Goal: Information Seeking & Learning: Learn about a topic

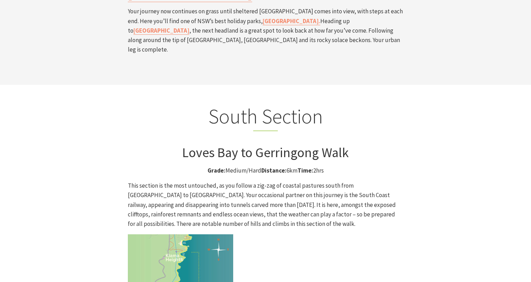
scroll to position [1768, 0]
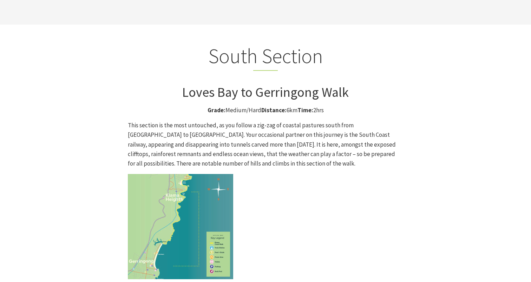
drag, startPoint x: 362, startPoint y: 26, endPoint x: 151, endPoint y: 33, distance: 210.8
click at [211, 84] on h3 "Loves Bay to Gerringong Walk" at bounding box center [265, 92] width 275 height 16
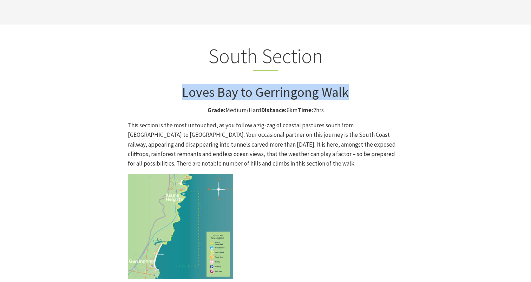
click at [211, 84] on h3 "Loves Bay to Gerringong Walk" at bounding box center [265, 92] width 275 height 16
copy div "Loves Bay to Gerringong Walk"
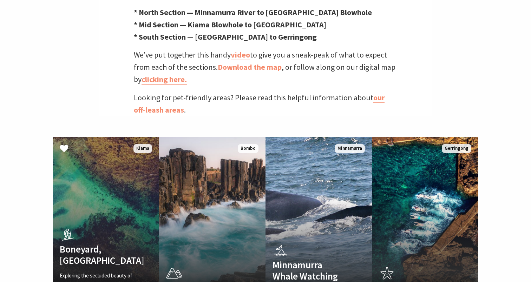
scroll to position [298, 0]
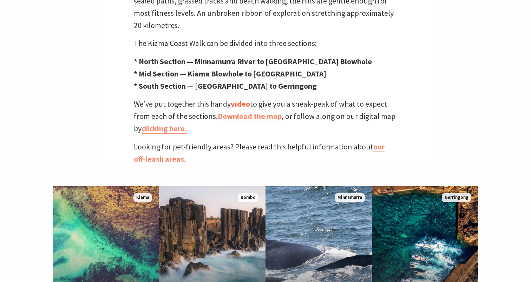
click at [242, 99] on link "video" at bounding box center [240, 104] width 19 height 10
click at [255, 111] on link "Download the map" at bounding box center [250, 116] width 64 height 10
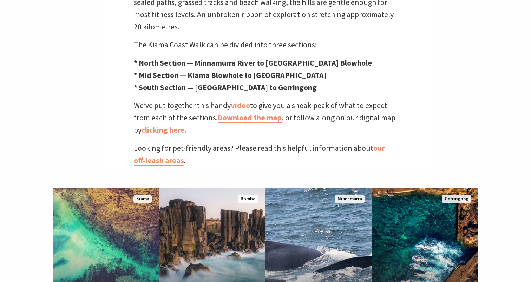
scroll to position [4, 529]
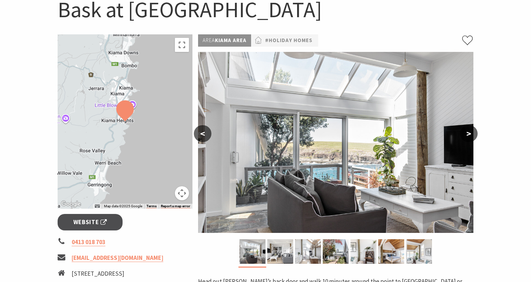
scroll to position [86, 0]
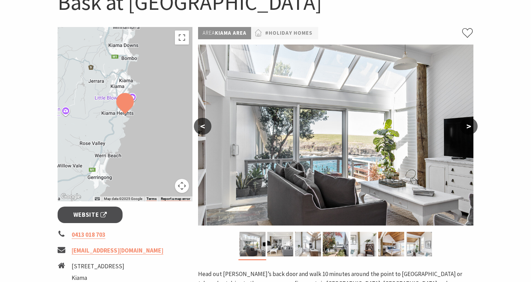
click at [471, 127] on button ">" at bounding box center [469, 126] width 18 height 17
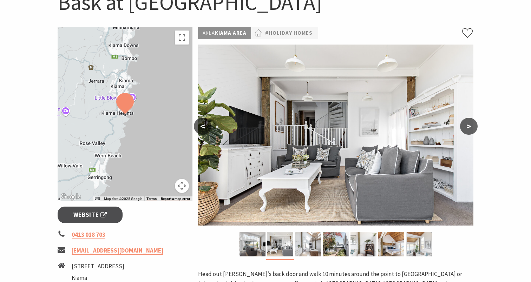
click at [471, 127] on button ">" at bounding box center [469, 126] width 18 height 17
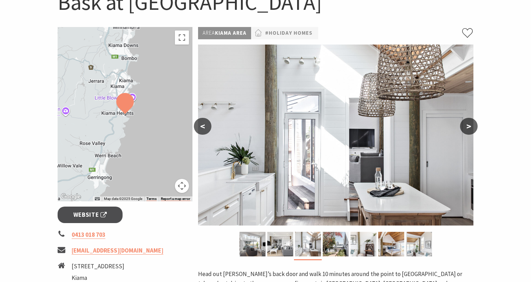
click at [471, 127] on button ">" at bounding box center [469, 126] width 18 height 17
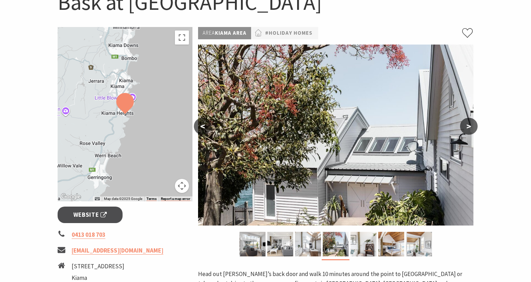
click at [471, 127] on button ">" at bounding box center [469, 126] width 18 height 17
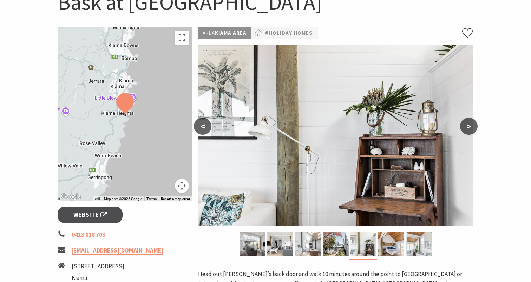
click at [471, 127] on button ">" at bounding box center [469, 126] width 18 height 17
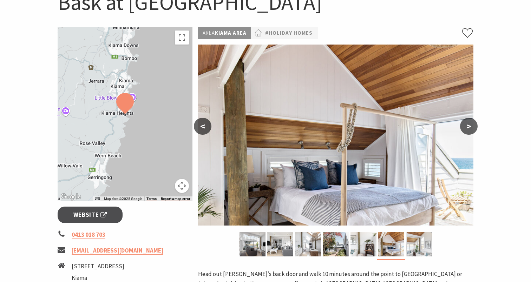
click at [471, 127] on button ">" at bounding box center [469, 126] width 18 height 17
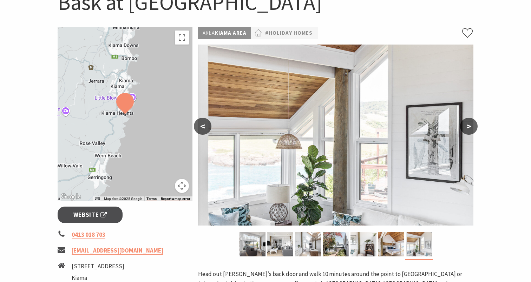
click at [471, 127] on button ">" at bounding box center [469, 126] width 18 height 17
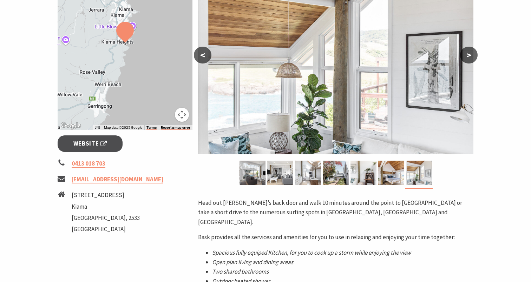
scroll to position [162, 0]
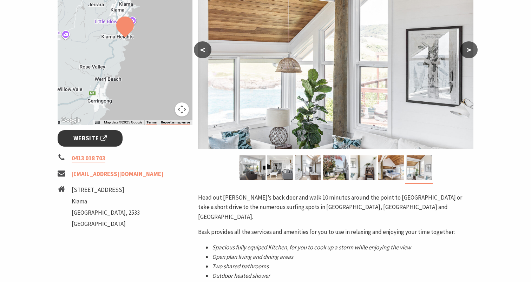
click at [94, 137] on span "Website" at bounding box center [90, 138] width 34 height 9
